Goal: Information Seeking & Learning: Understand process/instructions

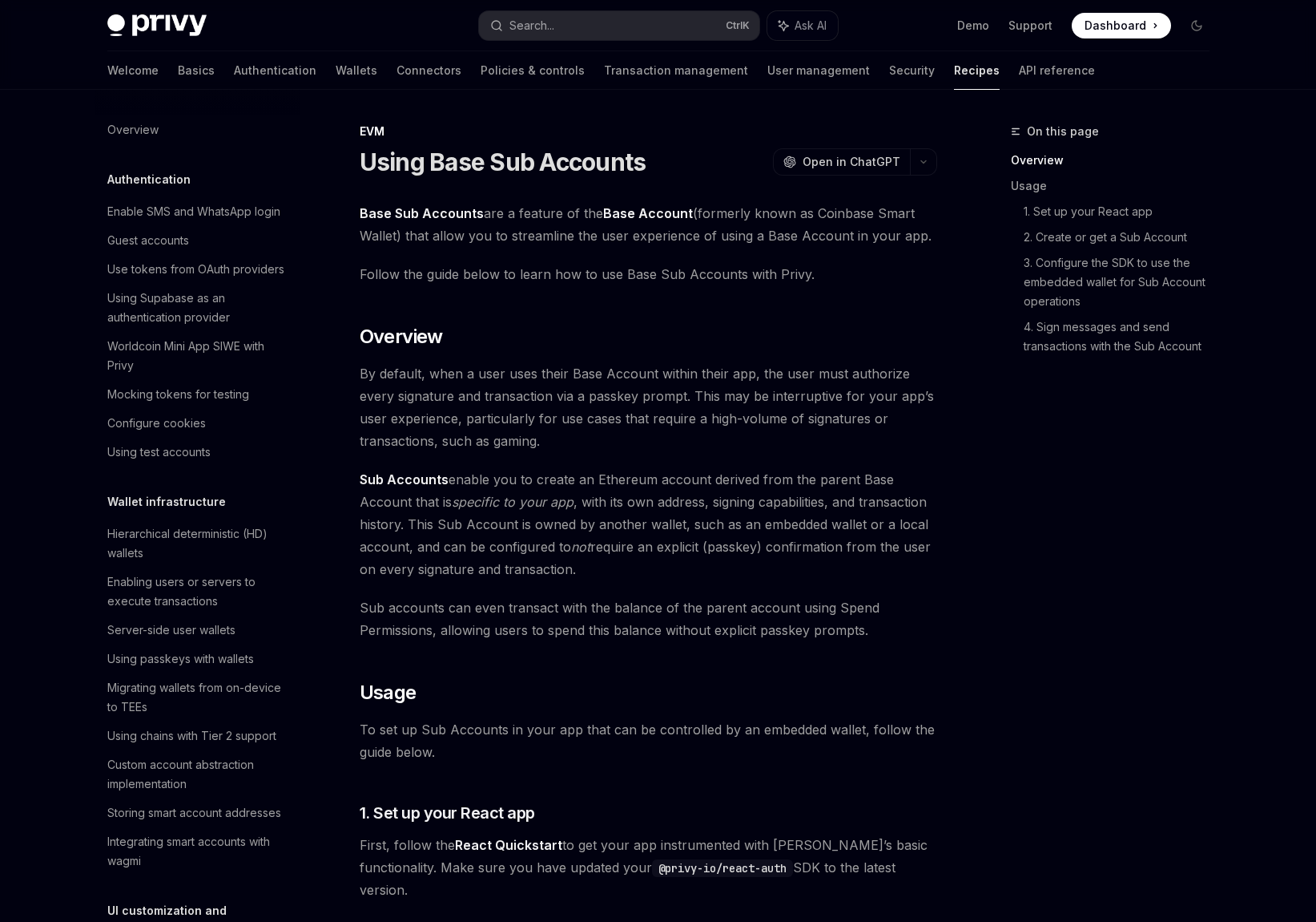
scroll to position [2000, 0]
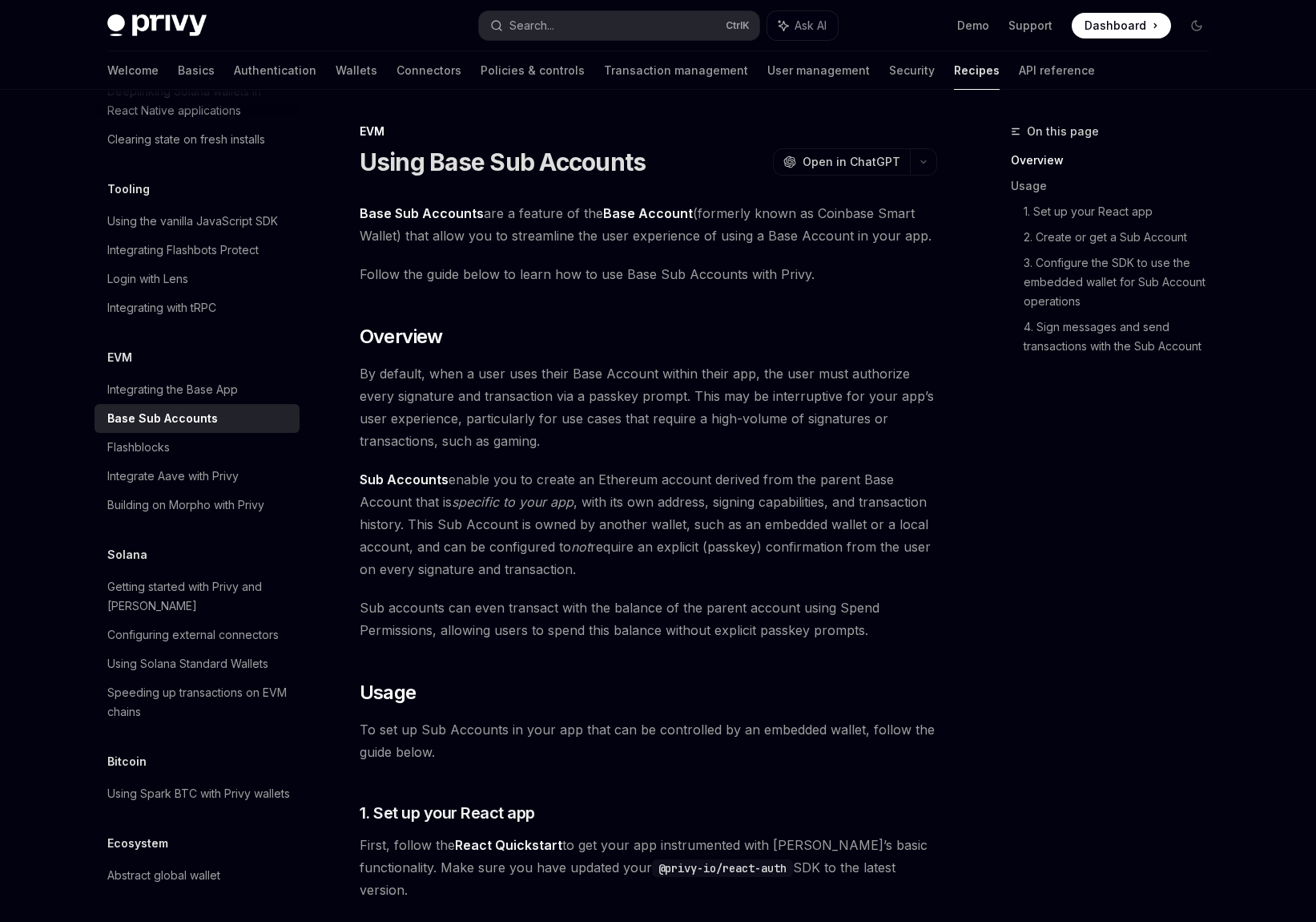
click at [146, 33] on img at bounding box center [158, 25] width 100 height 23
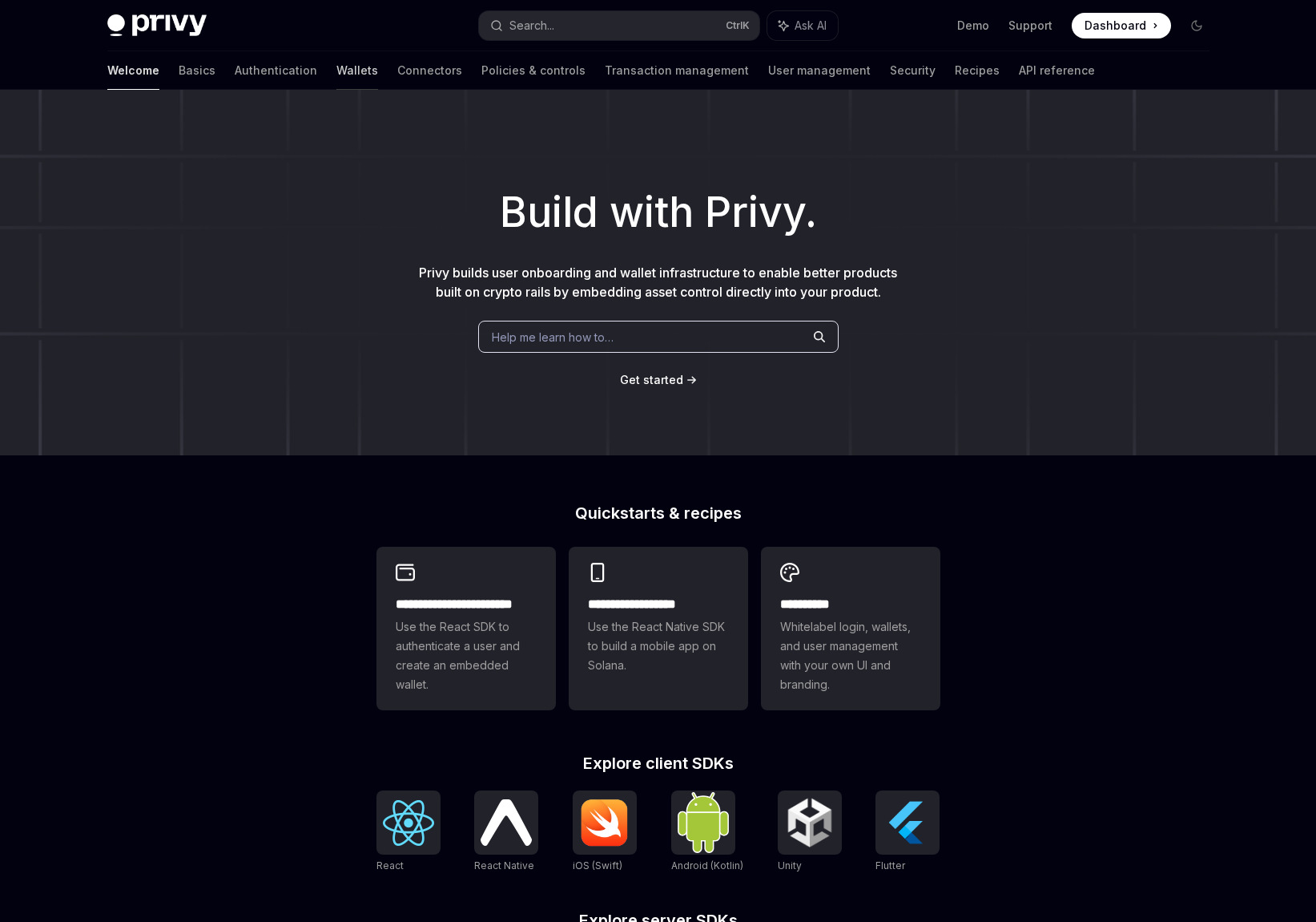
click at [337, 72] on link "Wallets" at bounding box center [357, 69] width 42 height 38
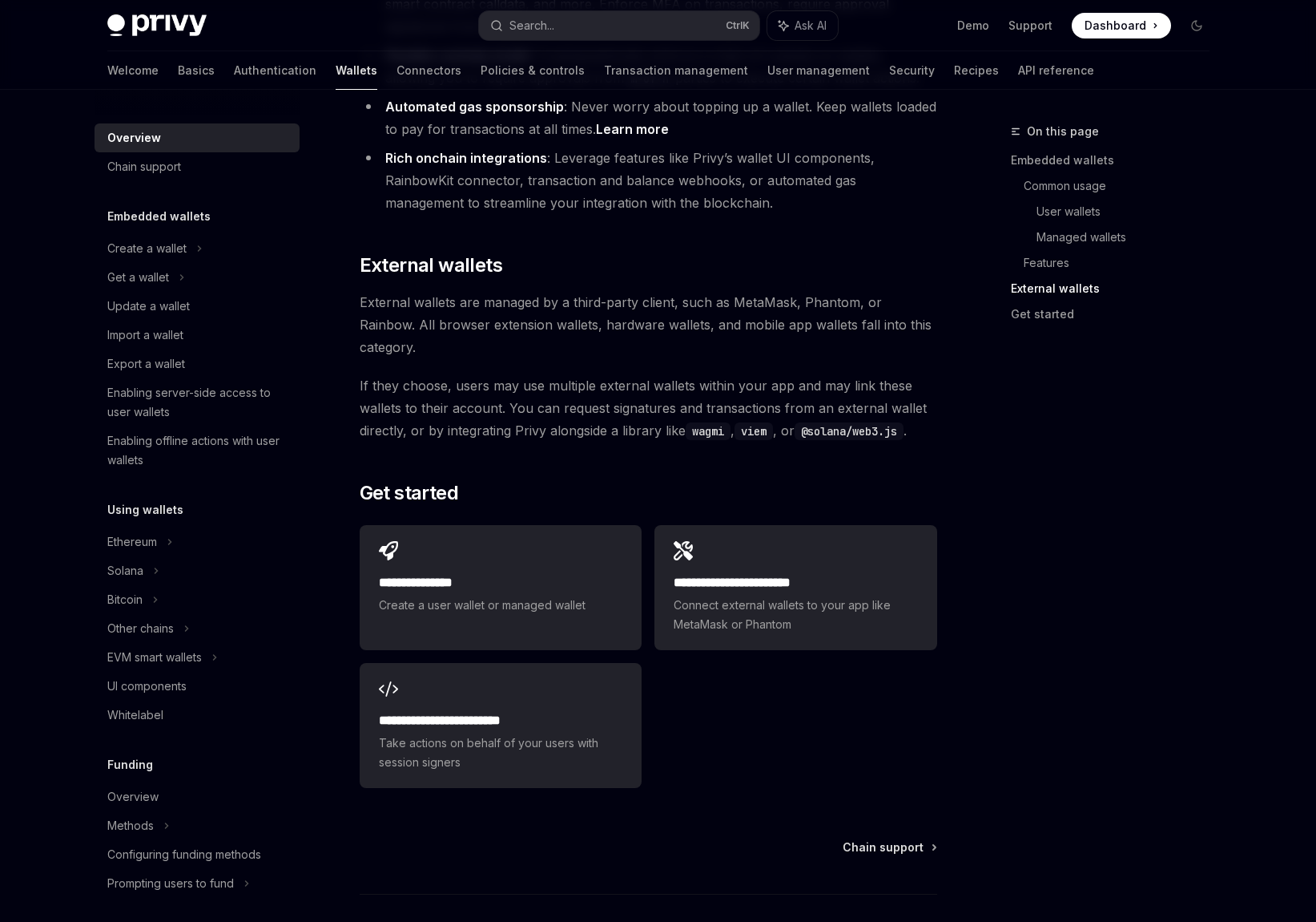
scroll to position [2269, 0]
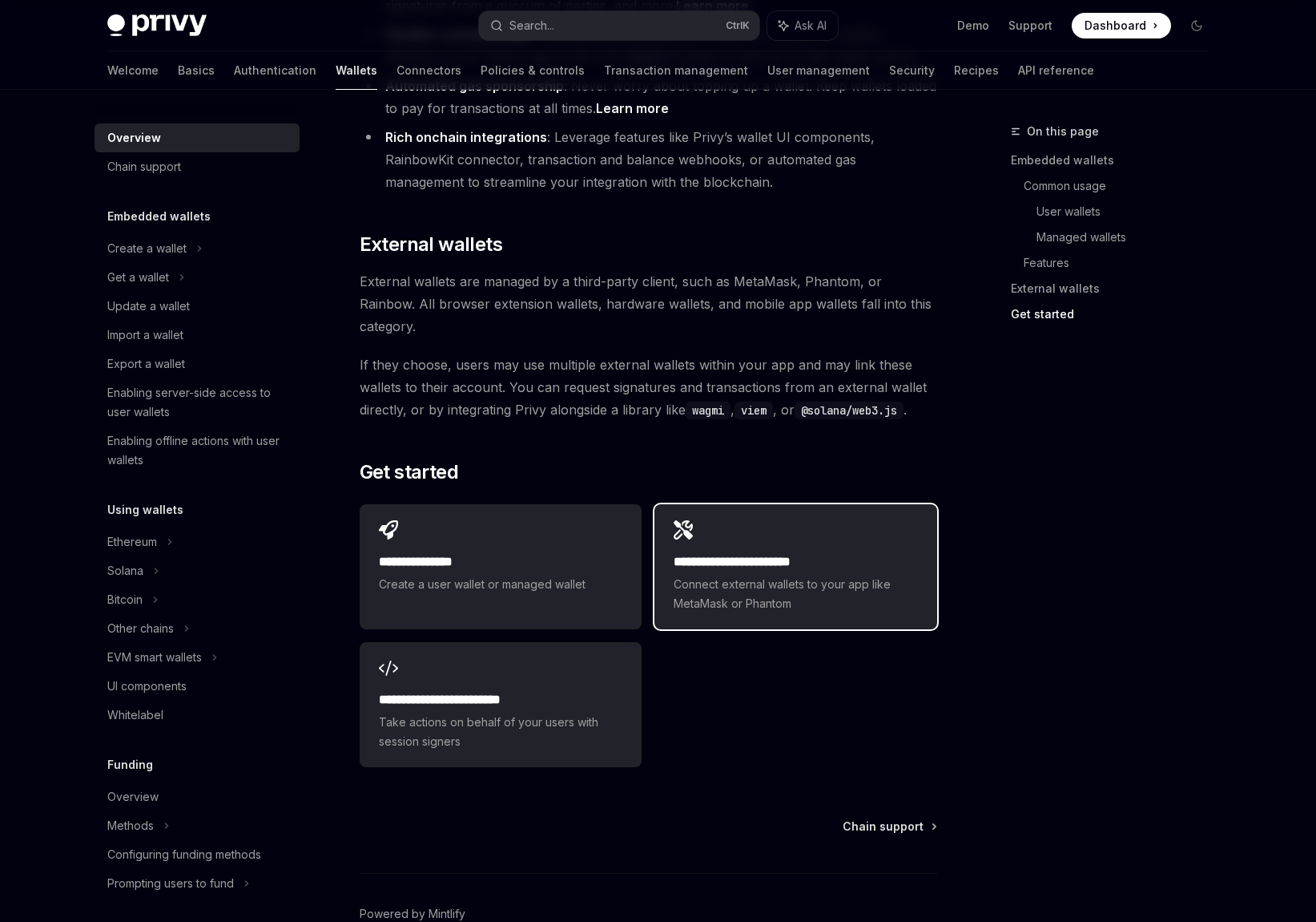
click at [714, 504] on div "**********" at bounding box center [795, 567] width 282 height 125
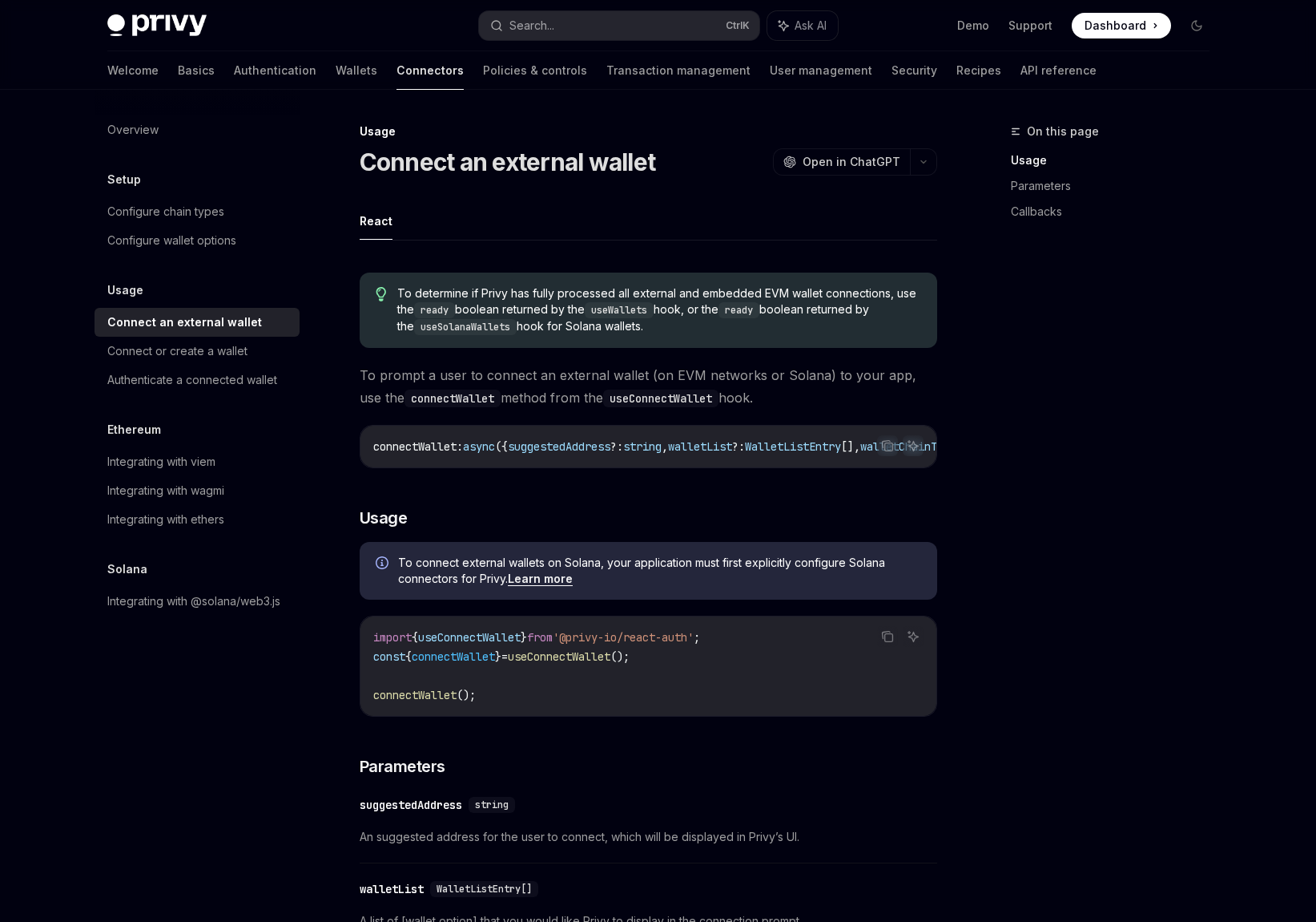
click at [141, 189] on h5 "Ethereum" at bounding box center [124, 180] width 33 height 20
click at [175, 352] on div "Connect or create a wallet" at bounding box center [177, 351] width 140 height 20
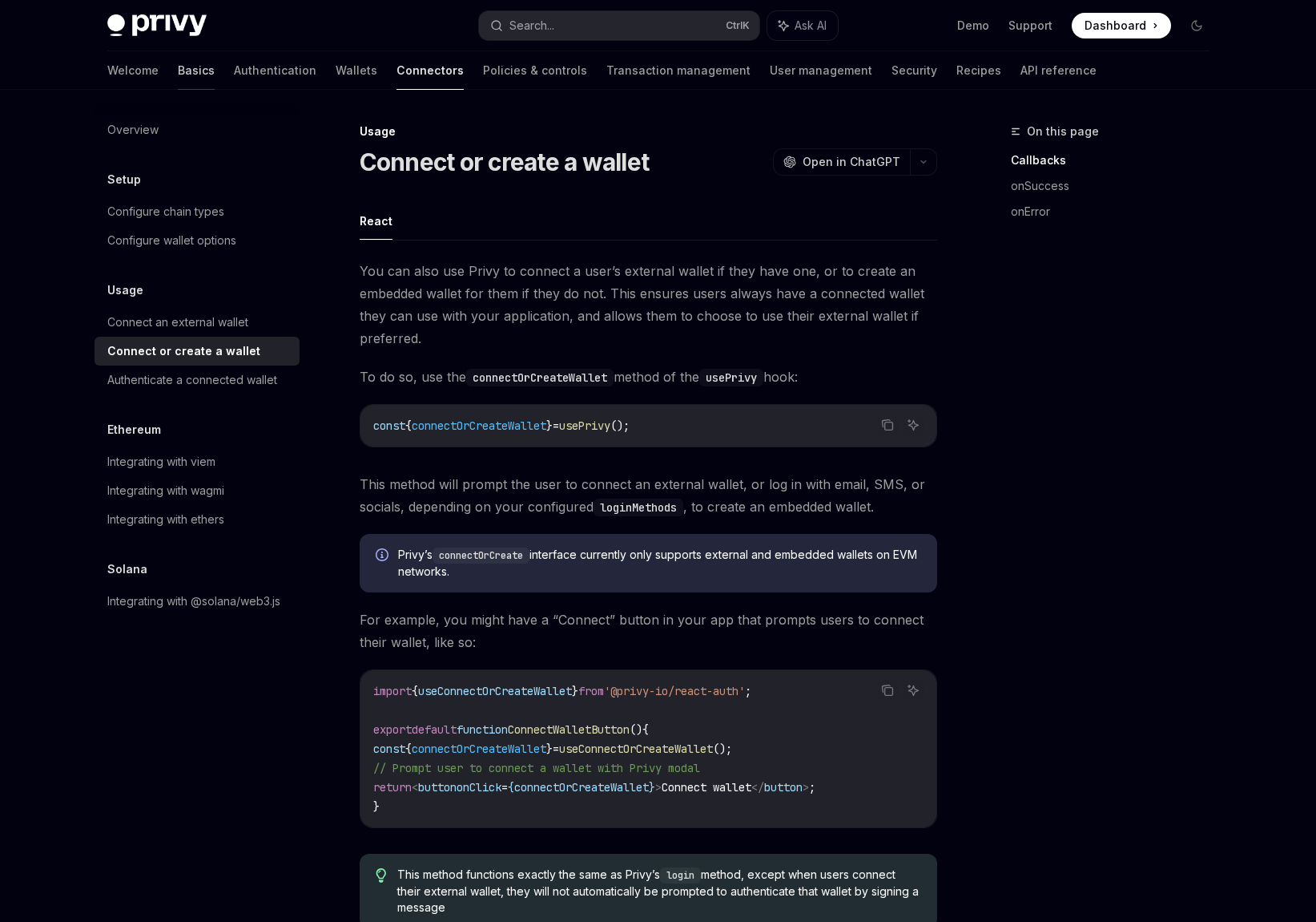
click at [178, 67] on link "Basics" at bounding box center [197, 69] width 37 height 38
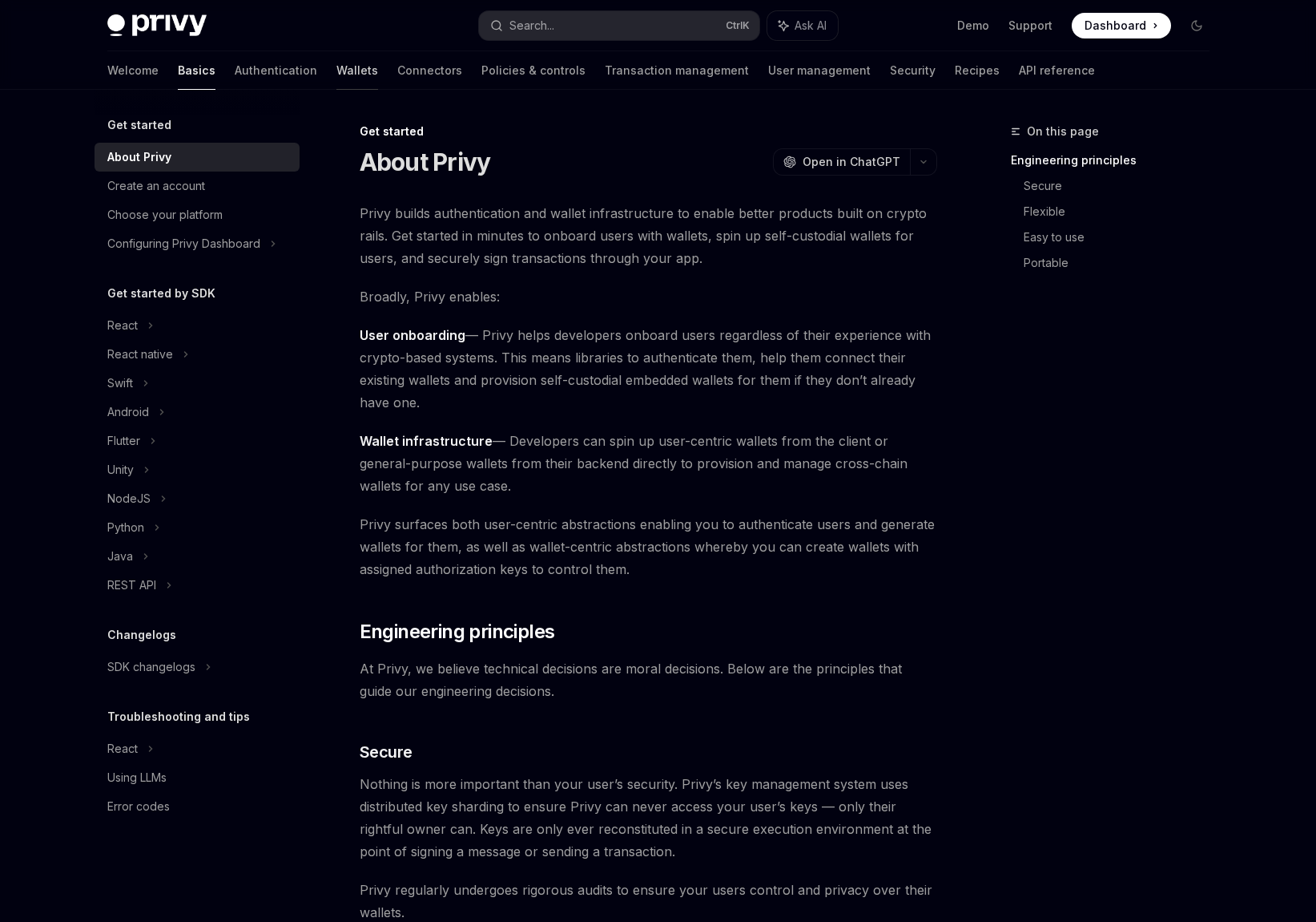
click at [337, 69] on link "Wallets" at bounding box center [357, 69] width 42 height 38
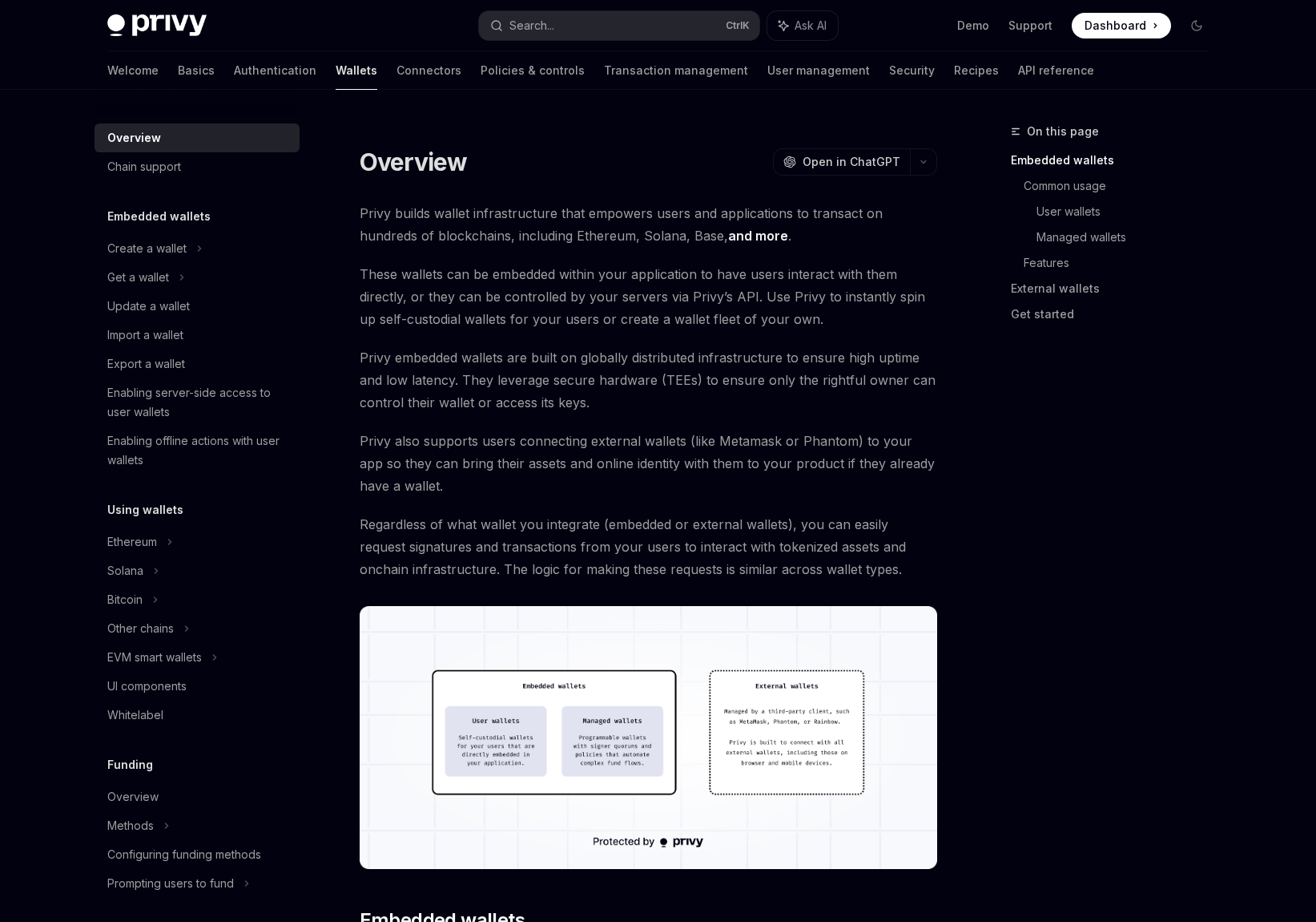
click at [175, 25] on img at bounding box center [158, 25] width 100 height 23
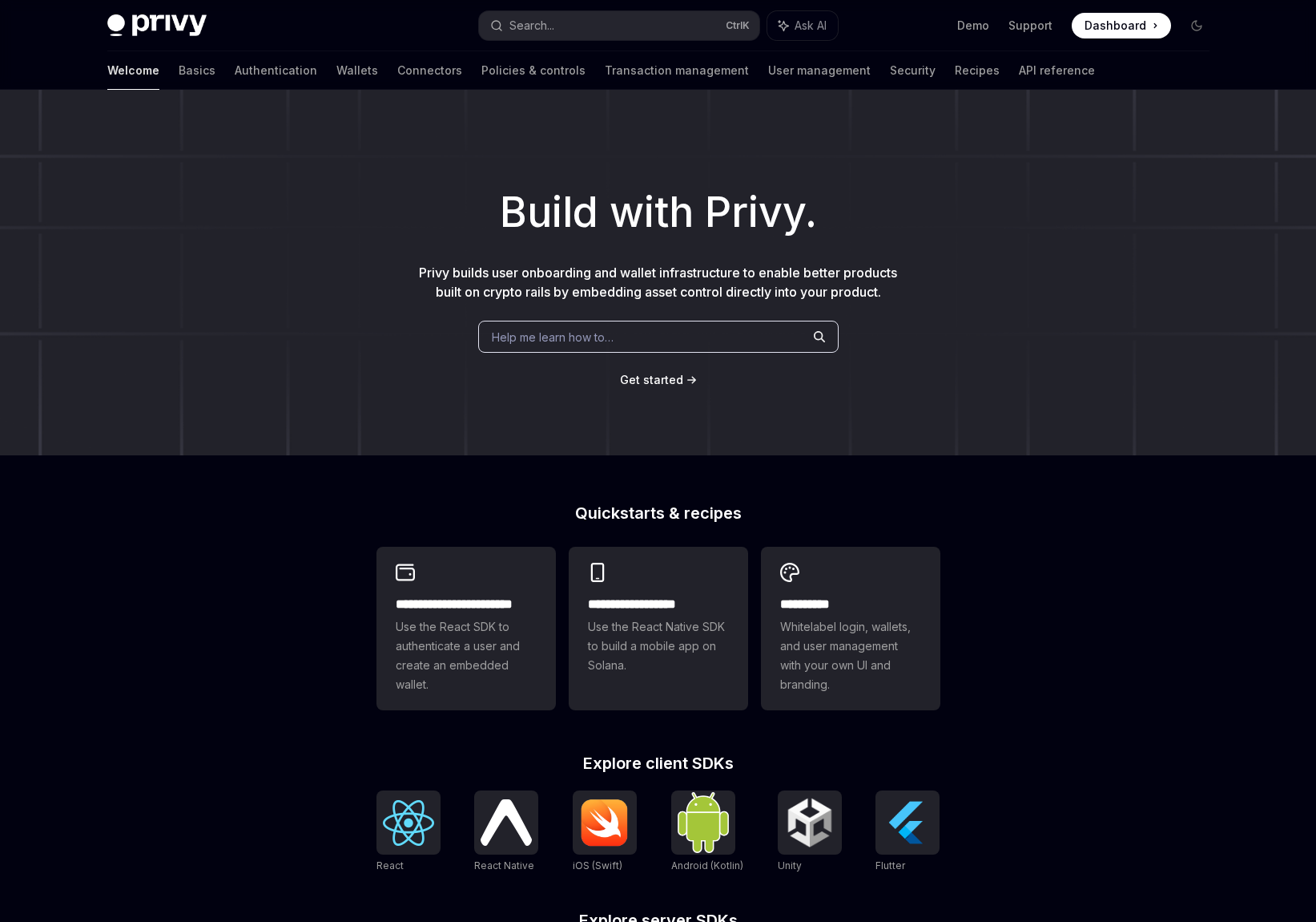
type textarea "*"
